Goal: Information Seeking & Learning: Compare options

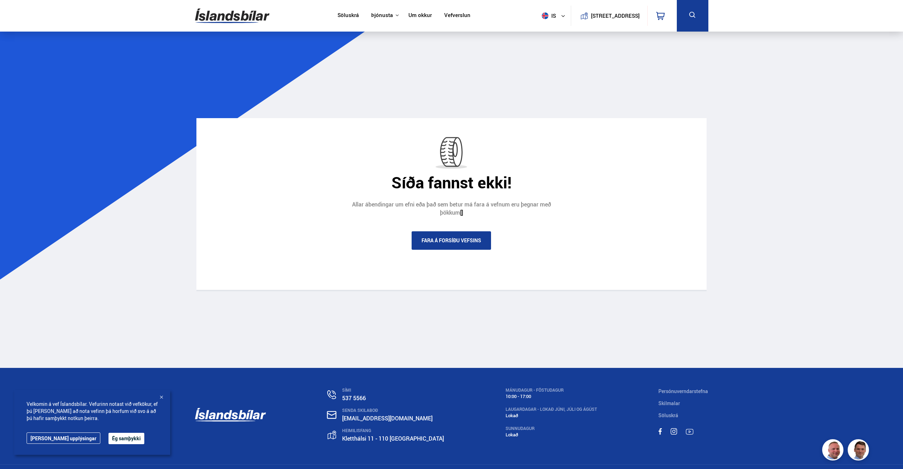
click at [345, 18] on link "Söluskrá" at bounding box center [348, 15] width 21 height 7
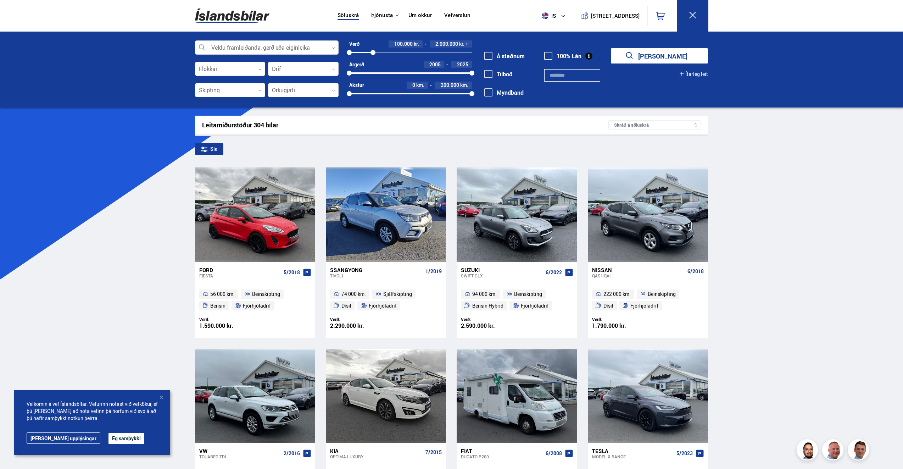
drag, startPoint x: 472, startPoint y: 51, endPoint x: 373, endPoint y: 52, distance: 98.6
click at [373, 52] on div at bounding box center [373, 52] width 5 height 5
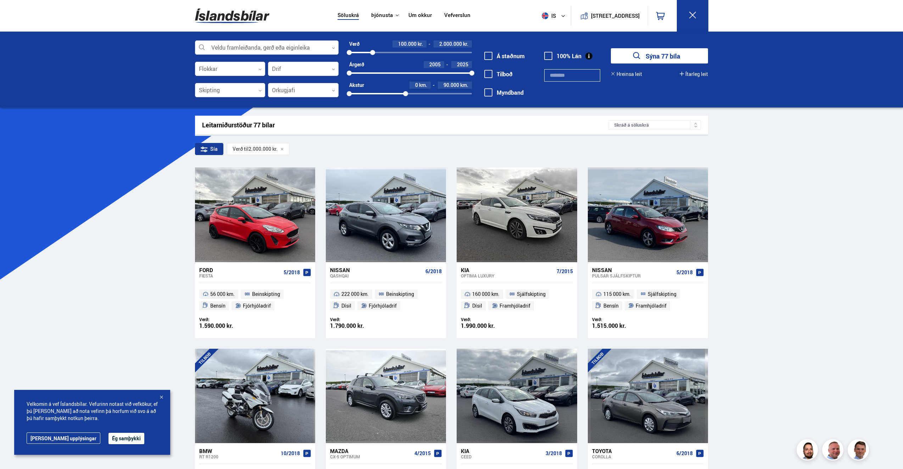
drag, startPoint x: 473, startPoint y: 93, endPoint x: 406, endPoint y: 95, distance: 67.1
click at [406, 95] on div at bounding box center [405, 93] width 5 height 5
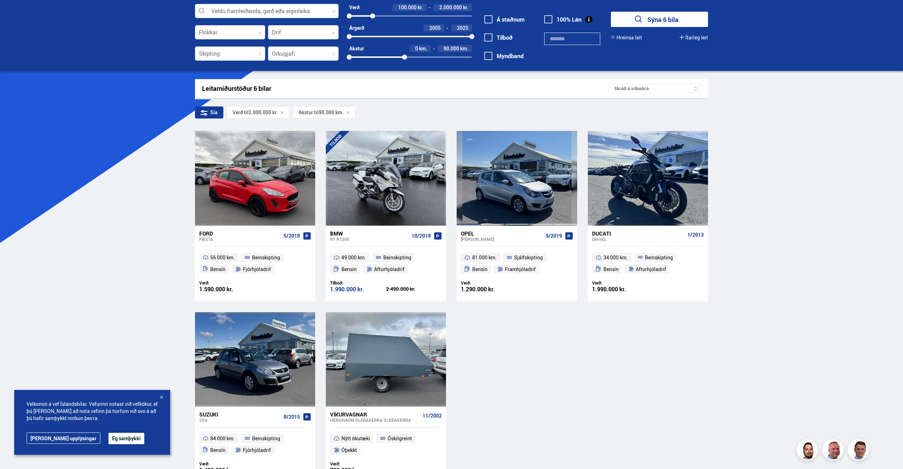
scroll to position [35, 0]
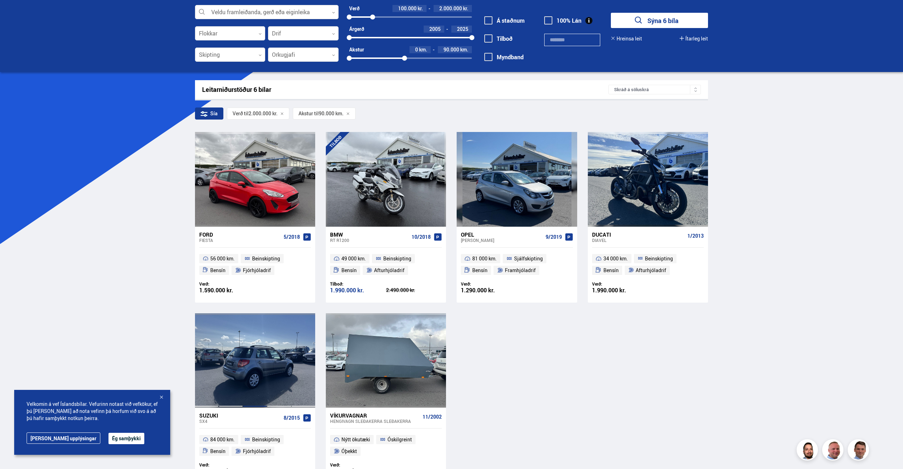
click at [247, 376] on div at bounding box center [255, 360] width 24 height 94
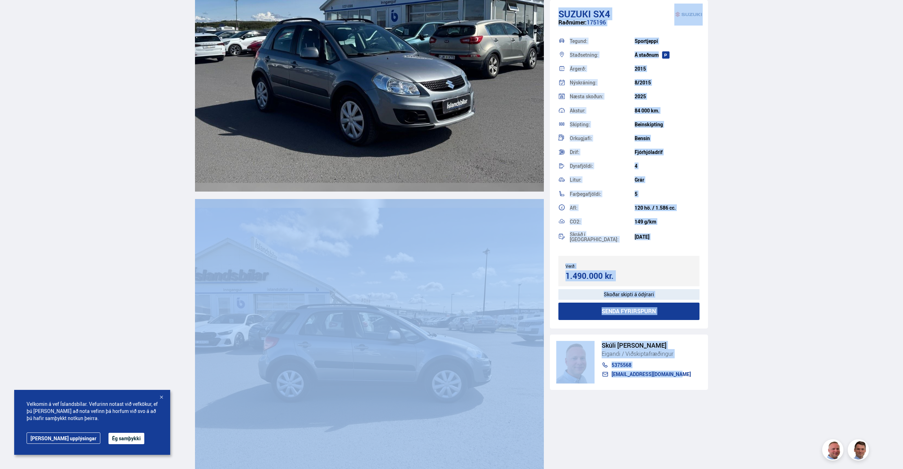
scroll to position [476, 0]
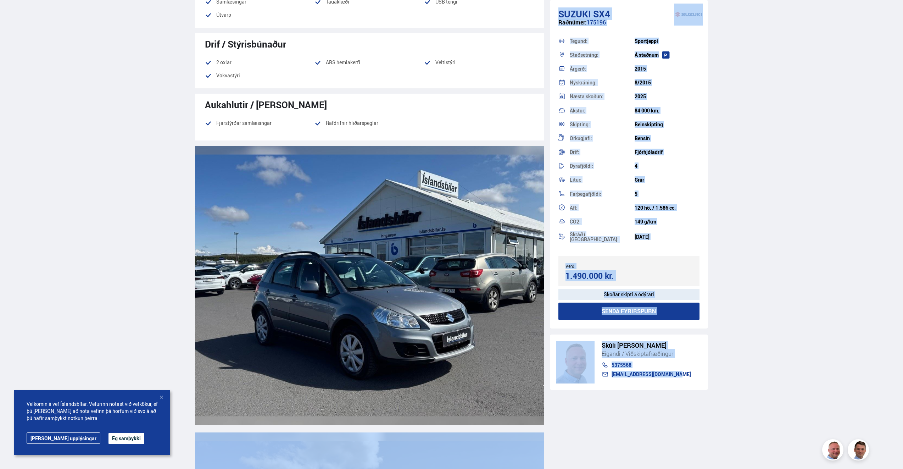
drag, startPoint x: 903, startPoint y: 65, endPoint x: 892, endPoint y: -26, distance: 91.4
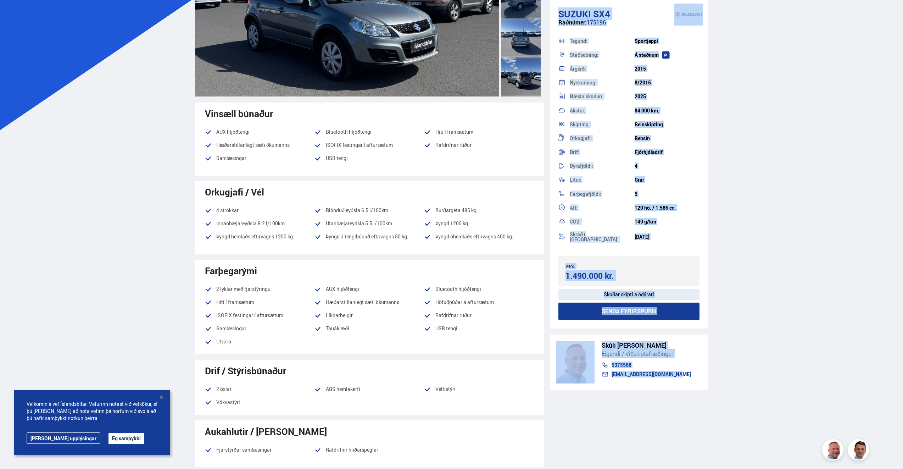
scroll to position [0, 0]
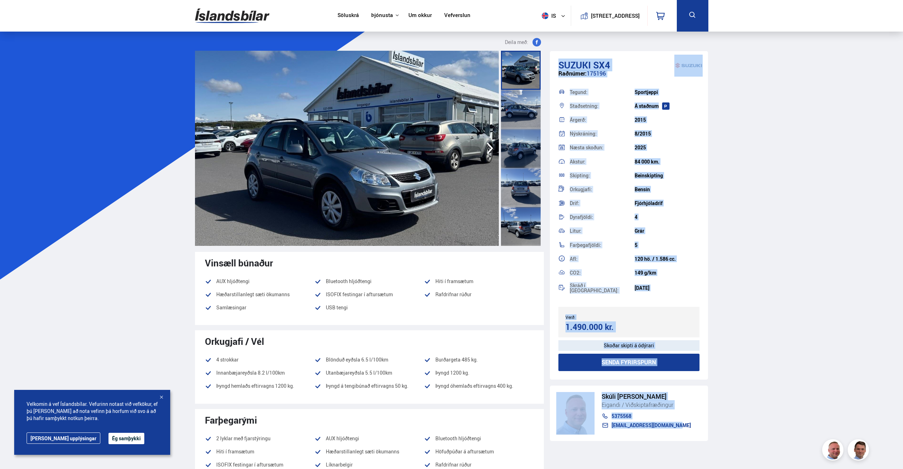
click at [350, 16] on link "Söluskrá" at bounding box center [348, 15] width 21 height 7
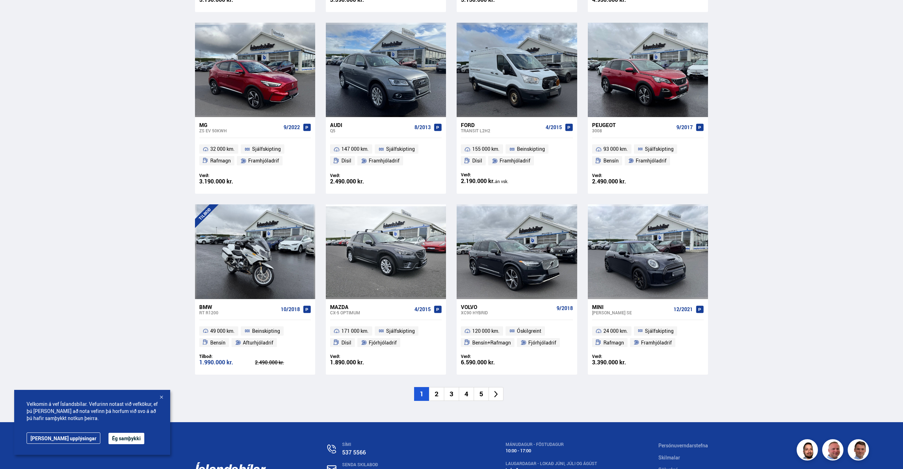
scroll to position [887, 0]
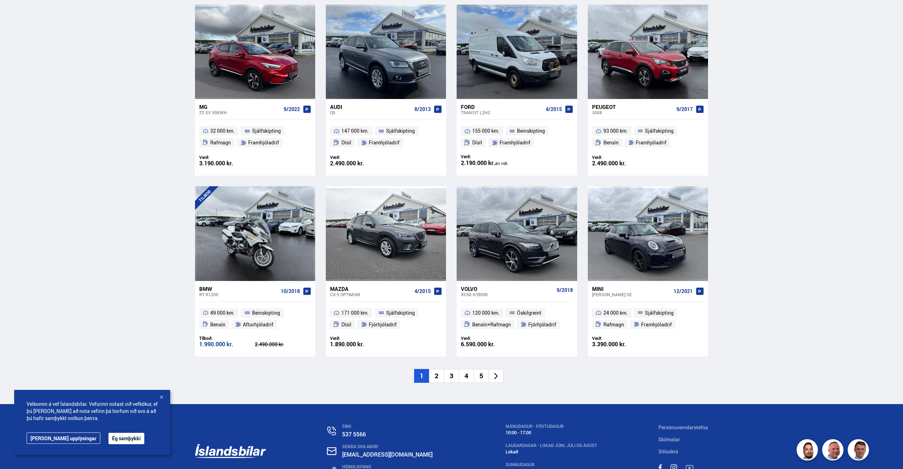
click at [435, 380] on li "2" at bounding box center [436, 376] width 15 height 14
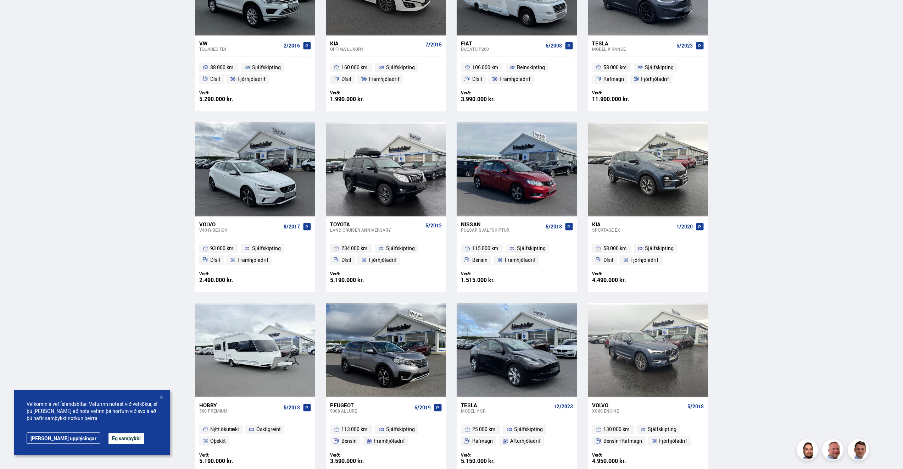
scroll to position [178, 0]
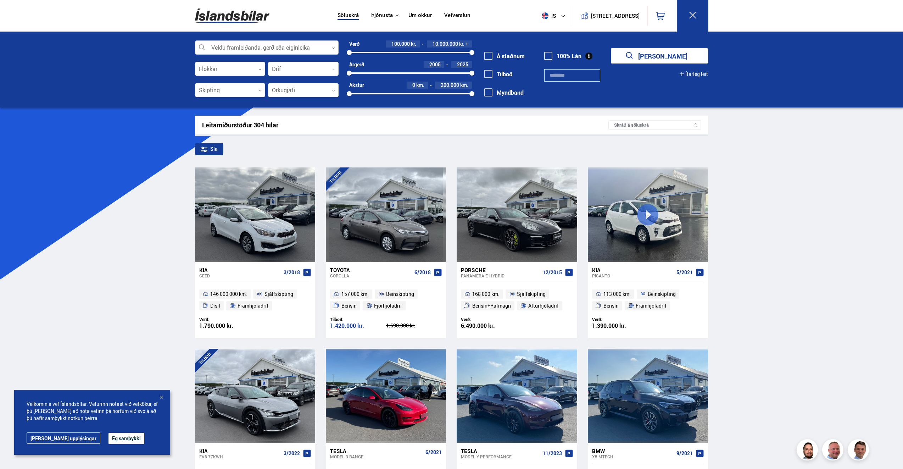
click at [237, 47] on div at bounding box center [267, 48] width 144 height 14
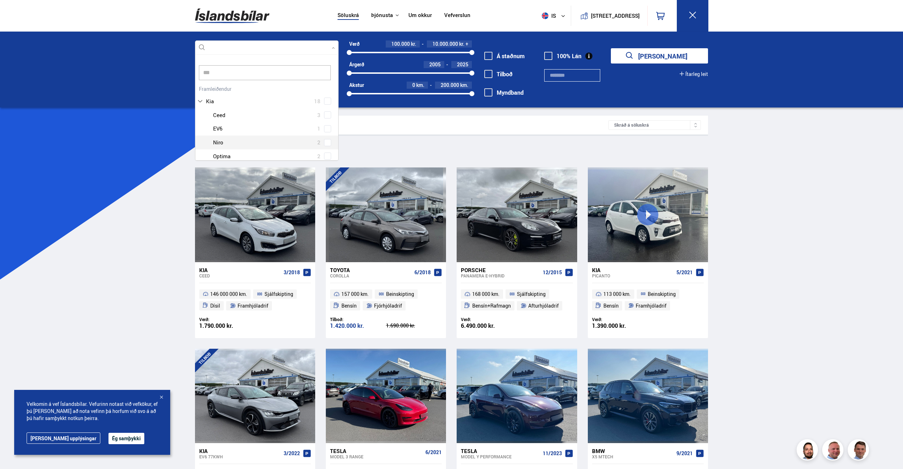
scroll to position [35, 0]
click at [237, 137] on div at bounding box center [273, 134] width 125 height 10
click at [327, 147] on span at bounding box center [327, 148] width 3 height 3
type input "***"
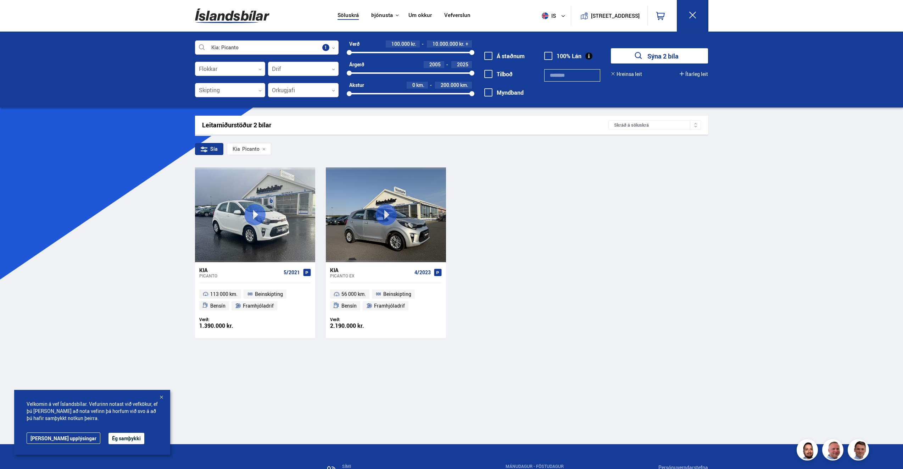
click at [336, 269] on div "Kia" at bounding box center [371, 270] width 82 height 6
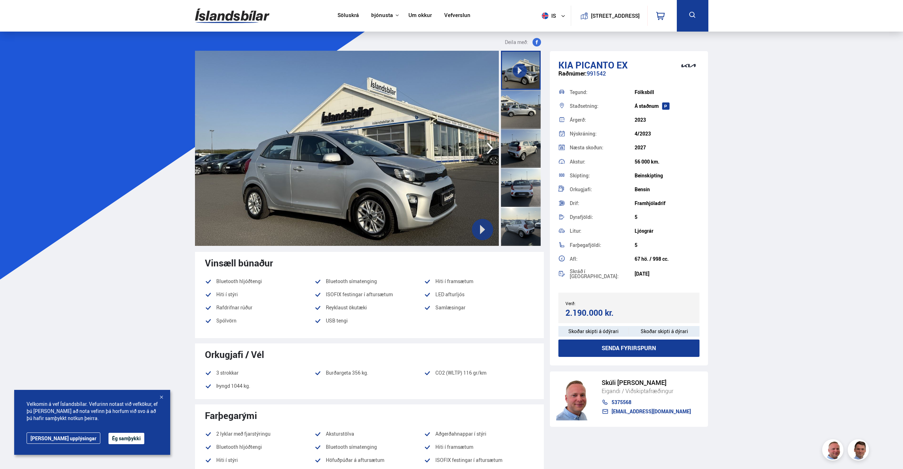
click at [518, 109] on div at bounding box center [521, 109] width 40 height 39
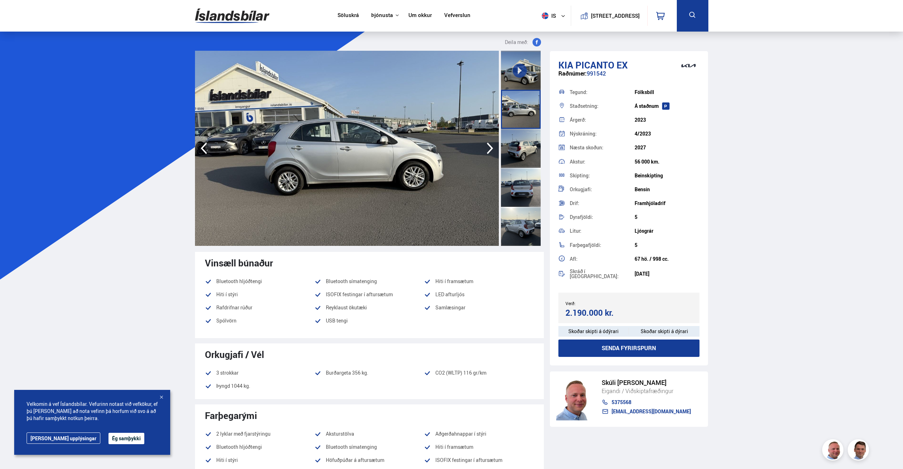
click at [519, 142] on div at bounding box center [521, 148] width 40 height 39
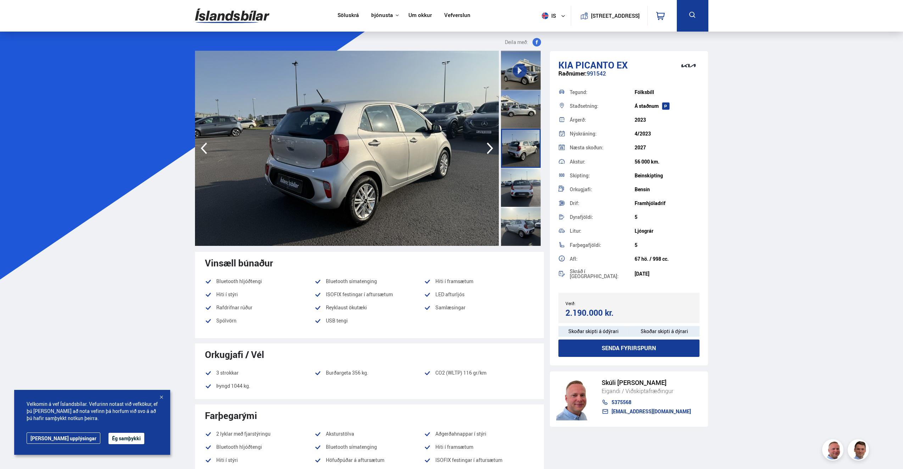
click at [523, 175] on div at bounding box center [521, 187] width 40 height 39
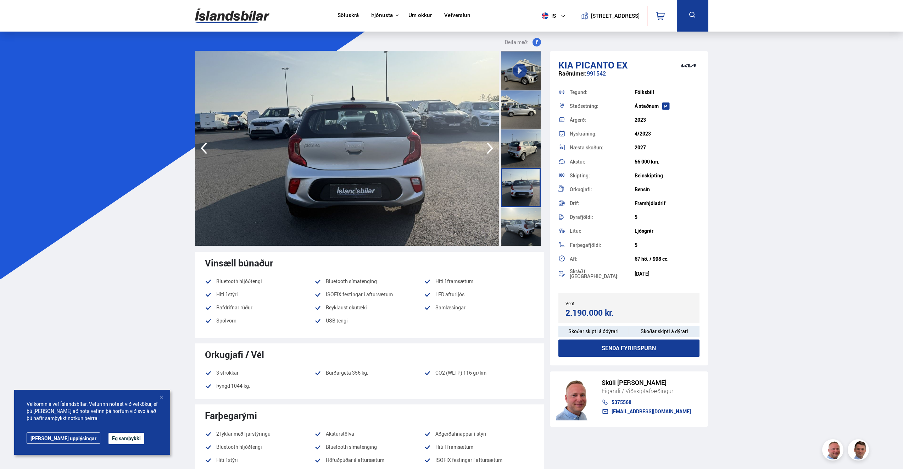
click at [526, 206] on div at bounding box center [521, 187] width 40 height 39
click at [517, 230] on div at bounding box center [521, 226] width 40 height 39
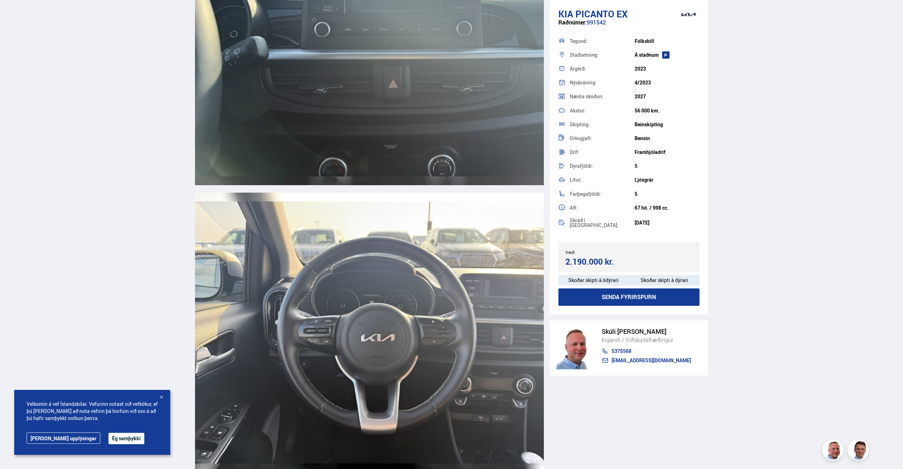
scroll to position [3334, 0]
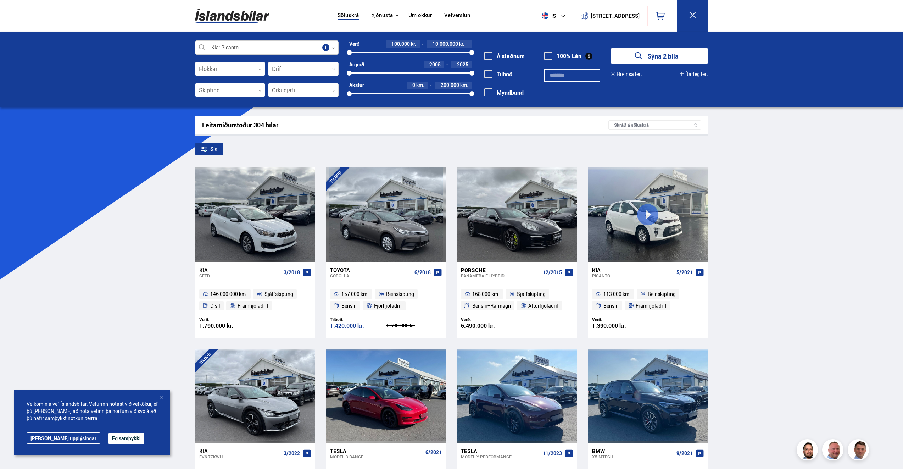
click at [306, 48] on div at bounding box center [267, 48] width 144 height 14
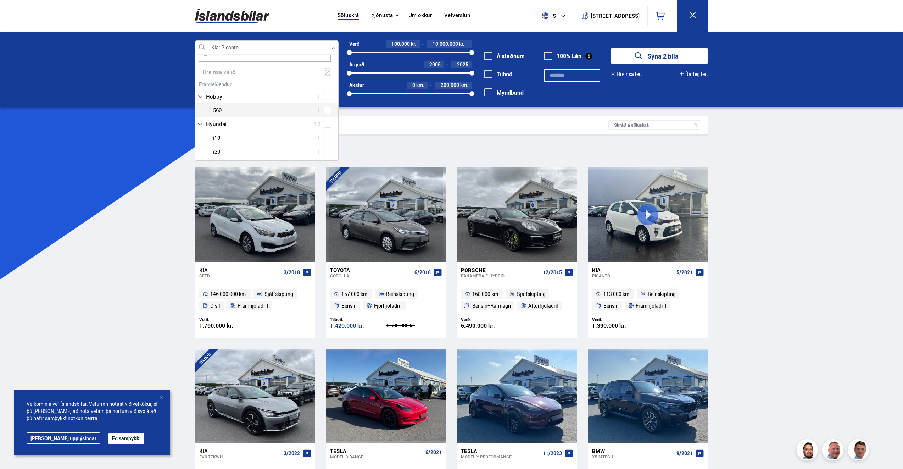
scroll to position [35, 0]
click at [324, 122] on span at bounding box center [327, 120] width 7 height 7
type input "**"
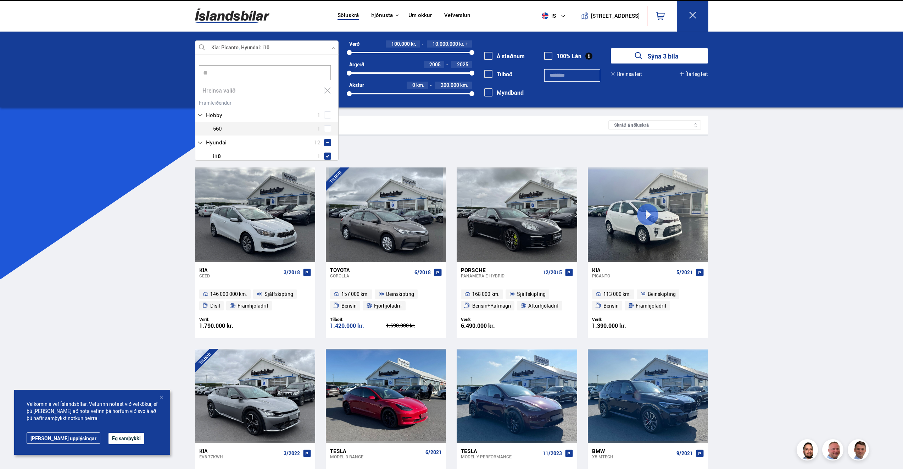
click at [325, 132] on span at bounding box center [327, 128] width 7 height 7
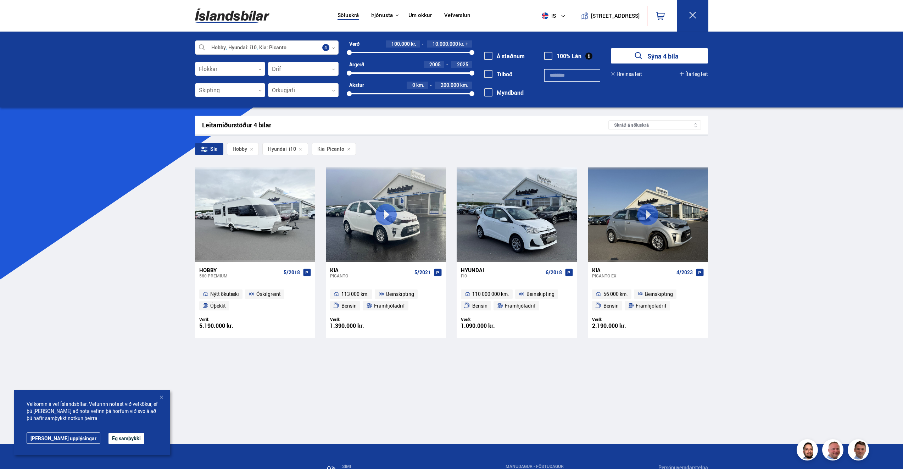
click at [96, 260] on div "Söluskrá Þjónusta Íslandsbílar [DOMAIN_NAME] Íslandsvörn Leiðbeiningar Um okkur…" at bounding box center [451, 283] width 903 height 567
click at [479, 270] on div "Hyundai" at bounding box center [502, 270] width 82 height 6
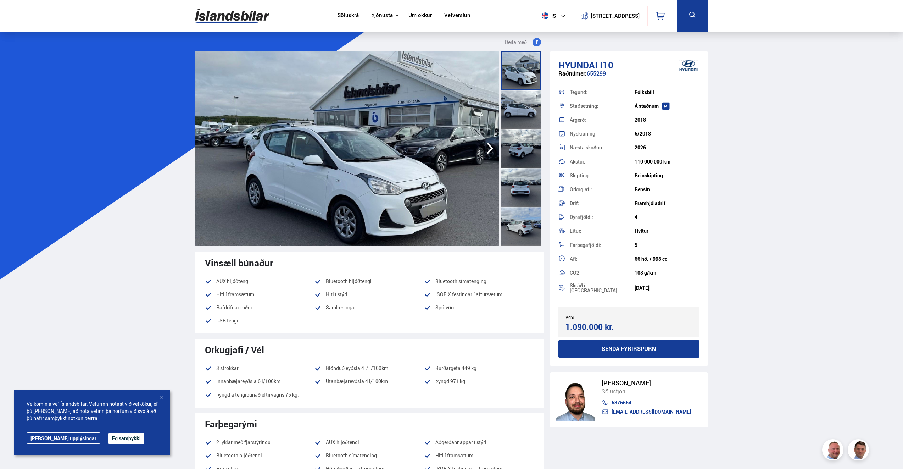
click at [488, 147] on icon "button" at bounding box center [490, 148] width 14 height 17
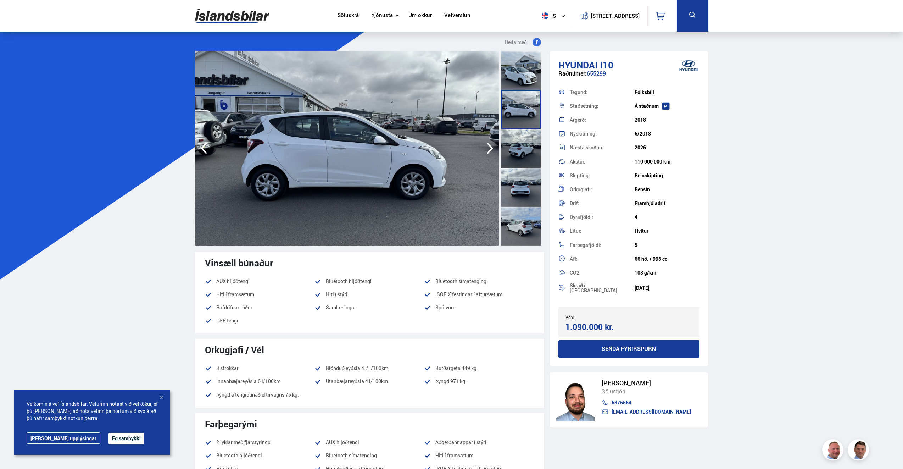
click at [488, 147] on icon "button" at bounding box center [490, 148] width 14 height 17
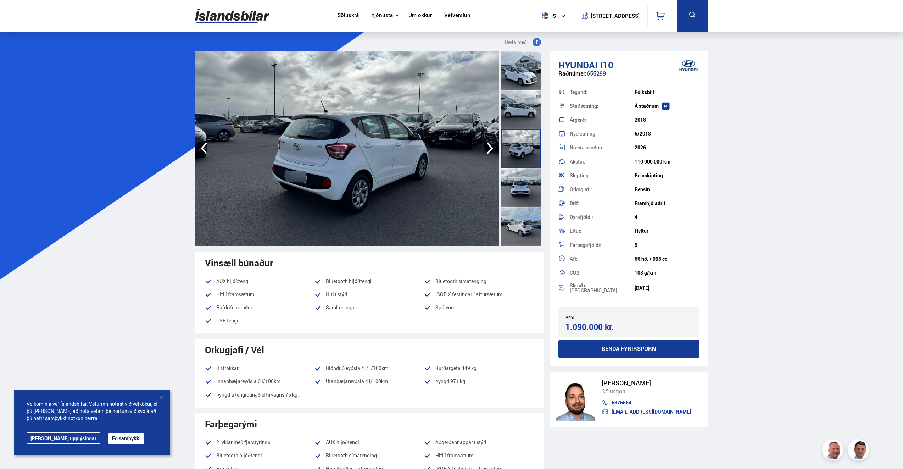
click at [488, 147] on icon "button" at bounding box center [490, 148] width 14 height 17
